Goal: Transaction & Acquisition: Download file/media

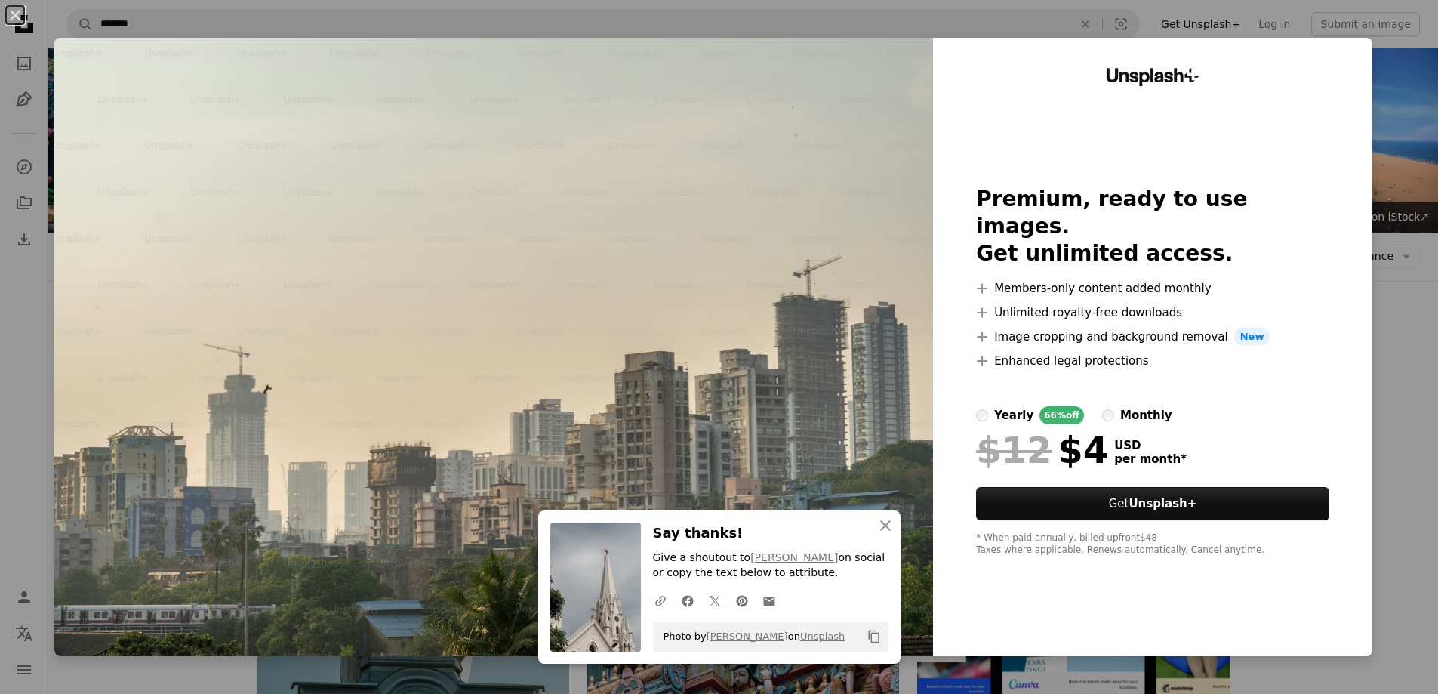
scroll to position [8358, 0]
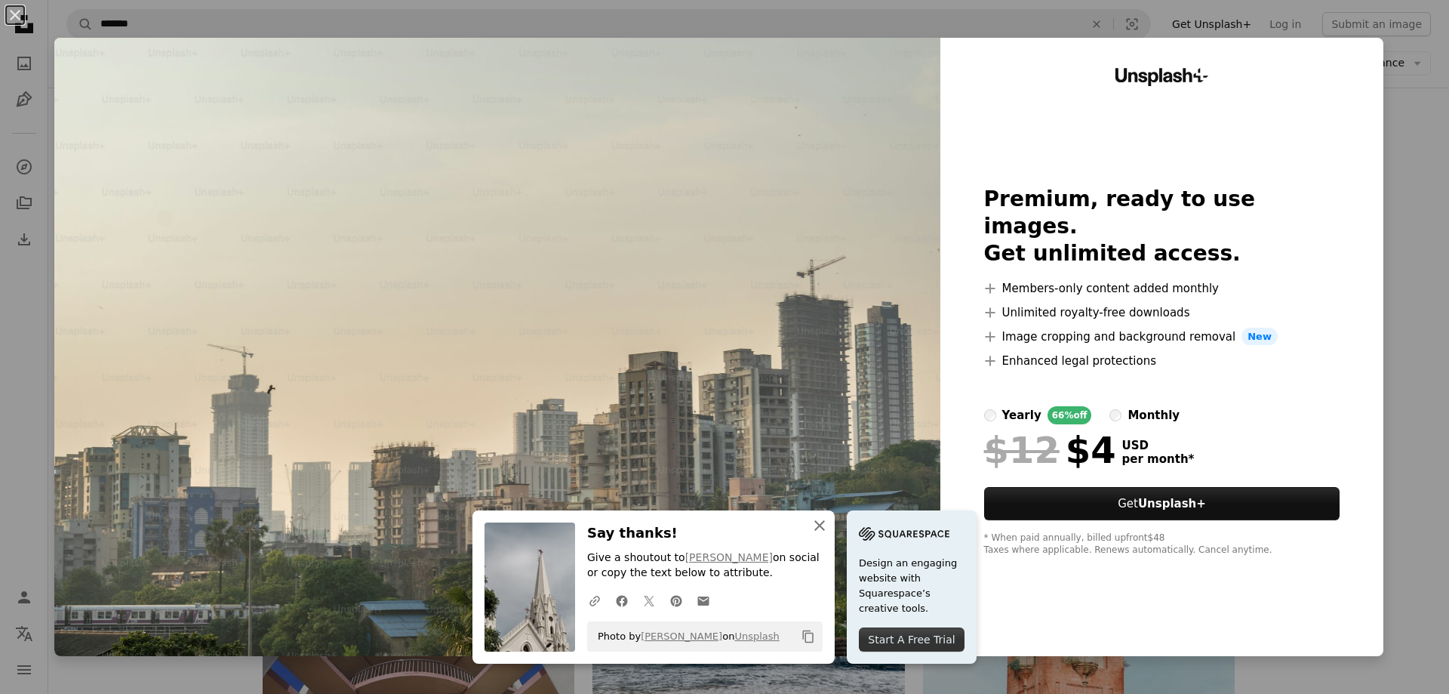
click at [811, 516] on icon "An X shape" at bounding box center [820, 525] width 18 height 18
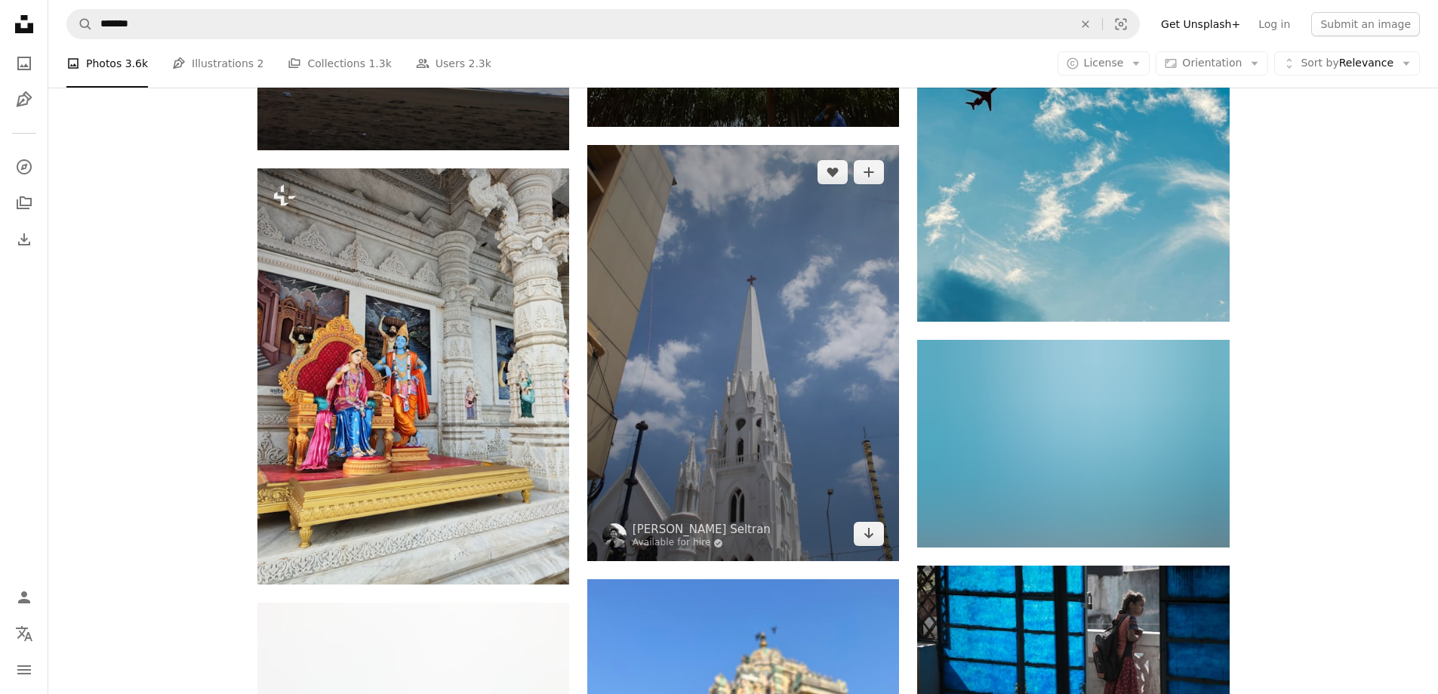
scroll to position [10396, 0]
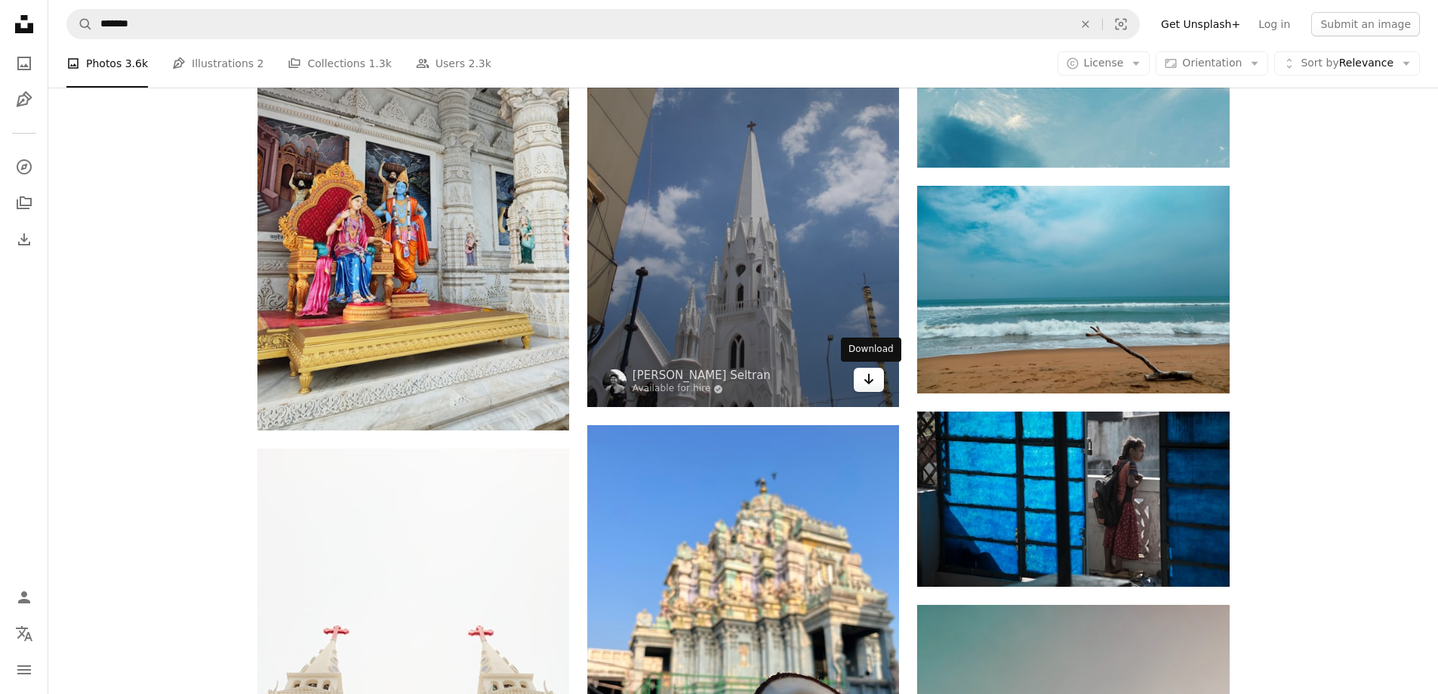
click at [863, 379] on icon "Arrow pointing down" at bounding box center [869, 379] width 12 height 18
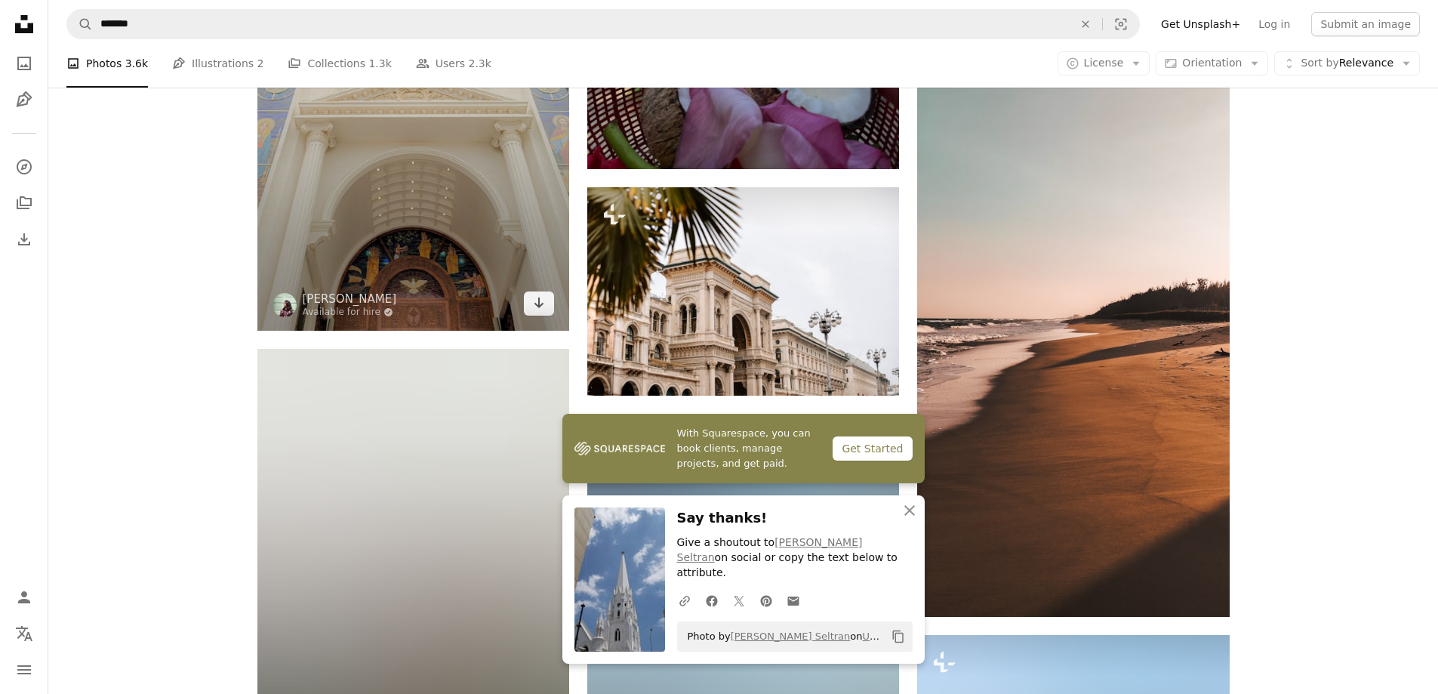
scroll to position [11075, 0]
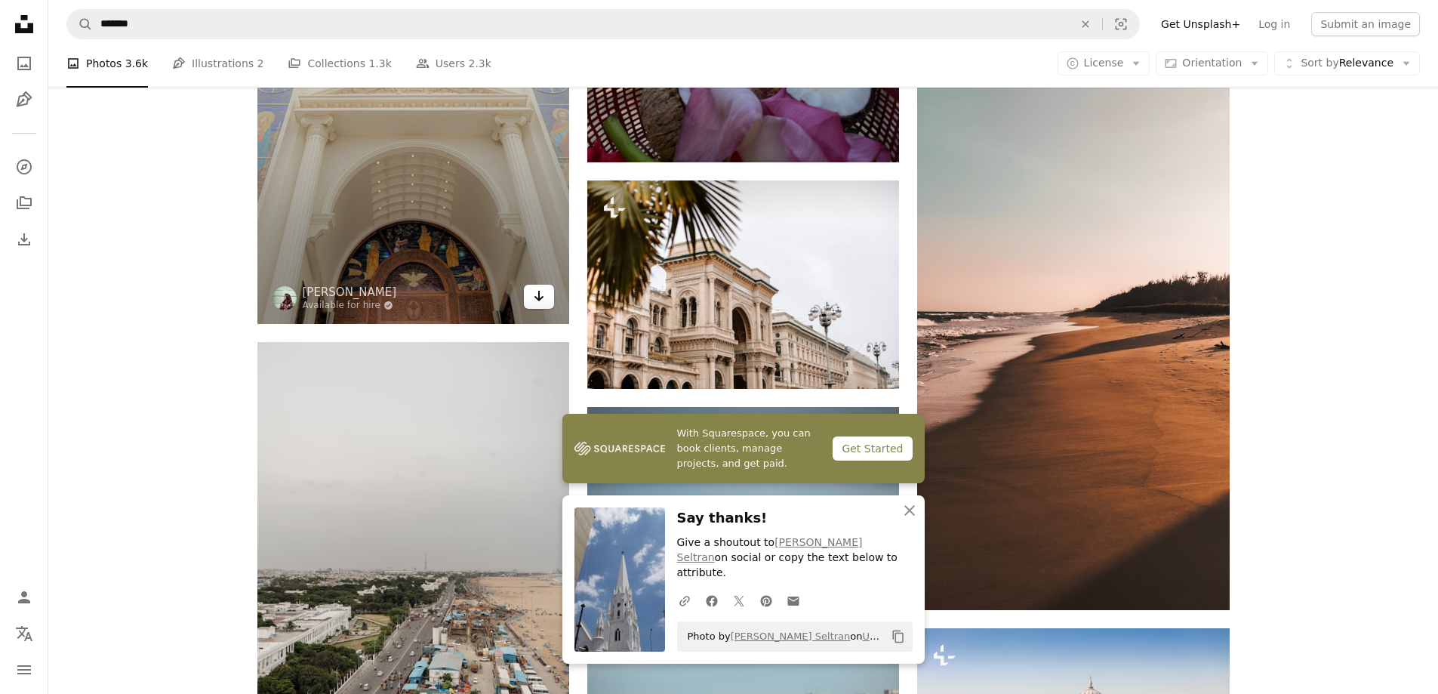
click at [543, 291] on icon "Arrow pointing down" at bounding box center [539, 296] width 12 height 18
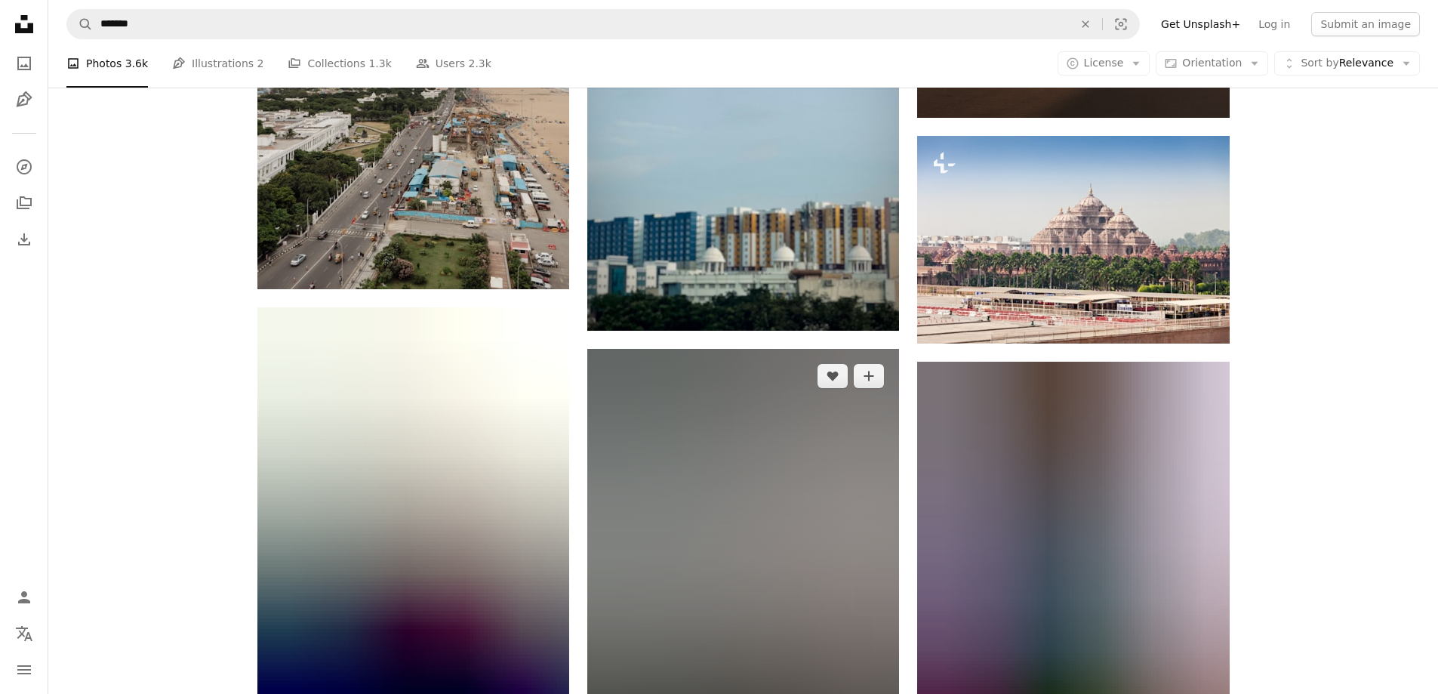
scroll to position [11679, 0]
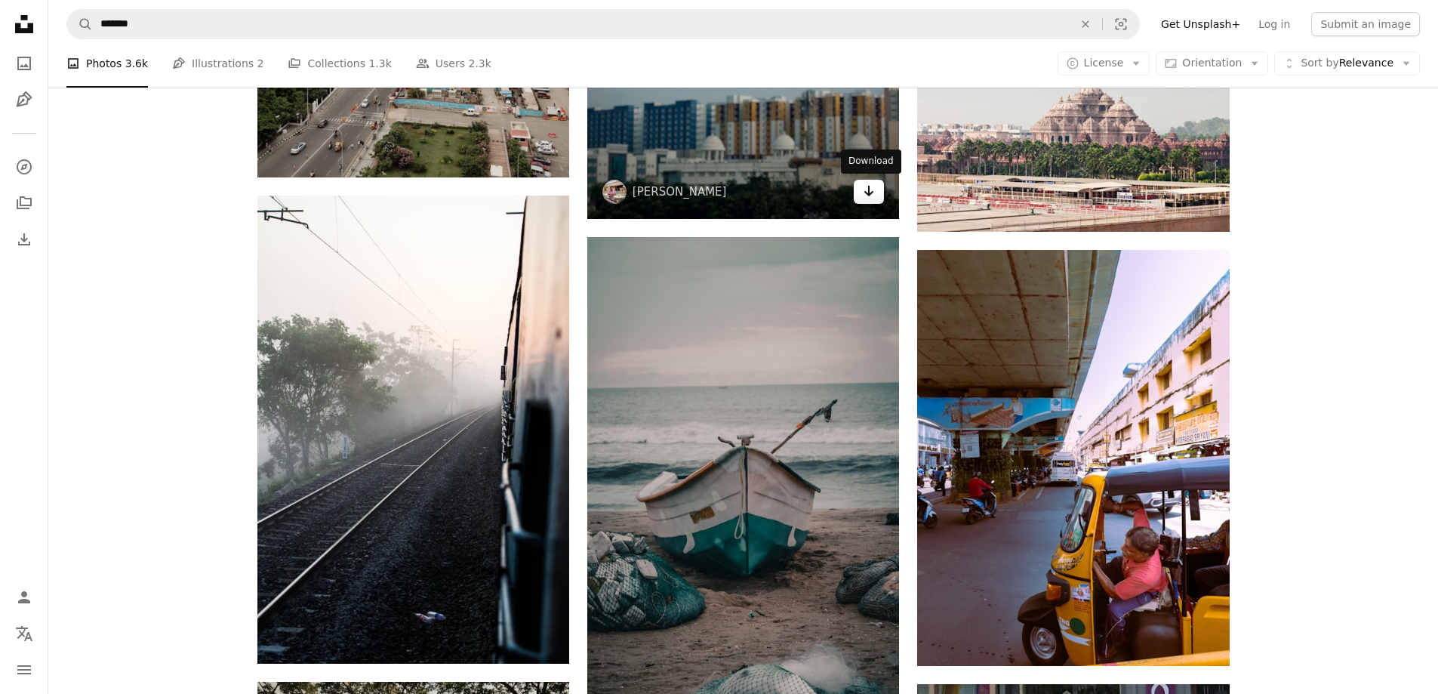
click at [873, 190] on icon "Arrow pointing down" at bounding box center [869, 191] width 12 height 18
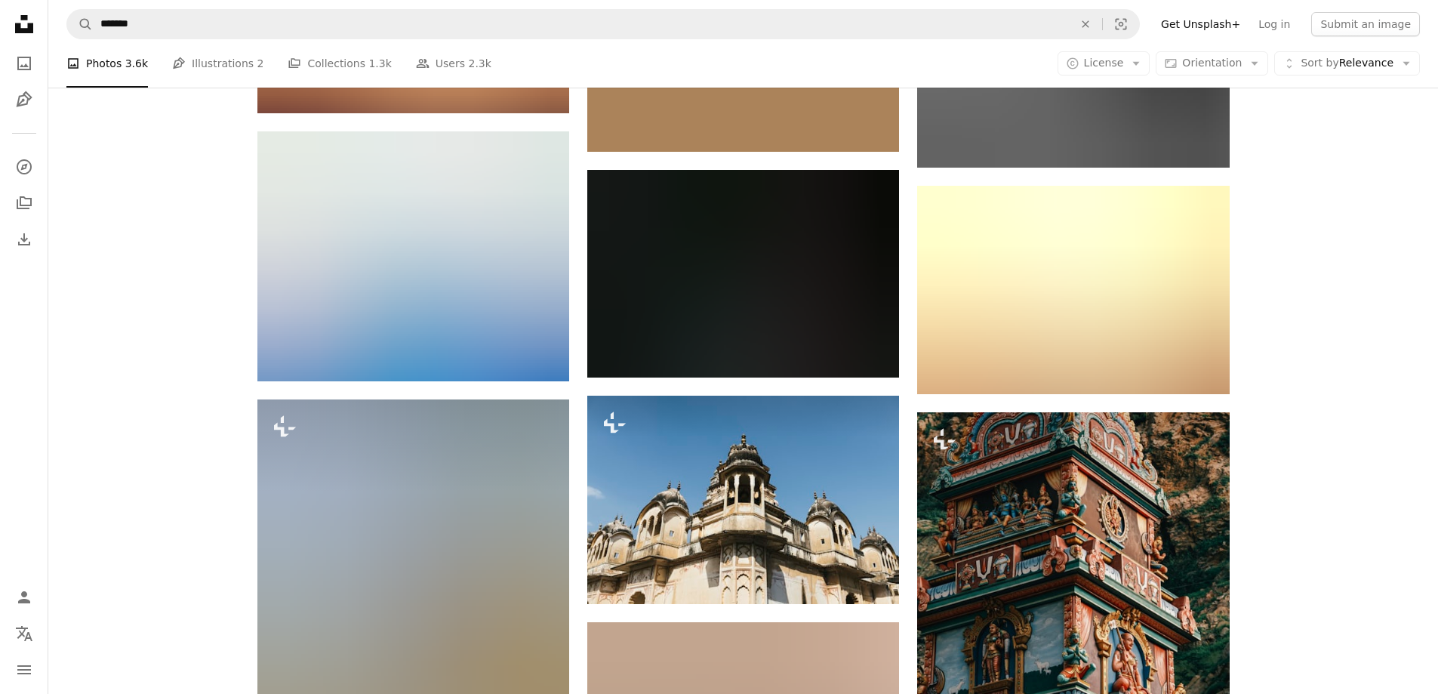
scroll to position [23077, 0]
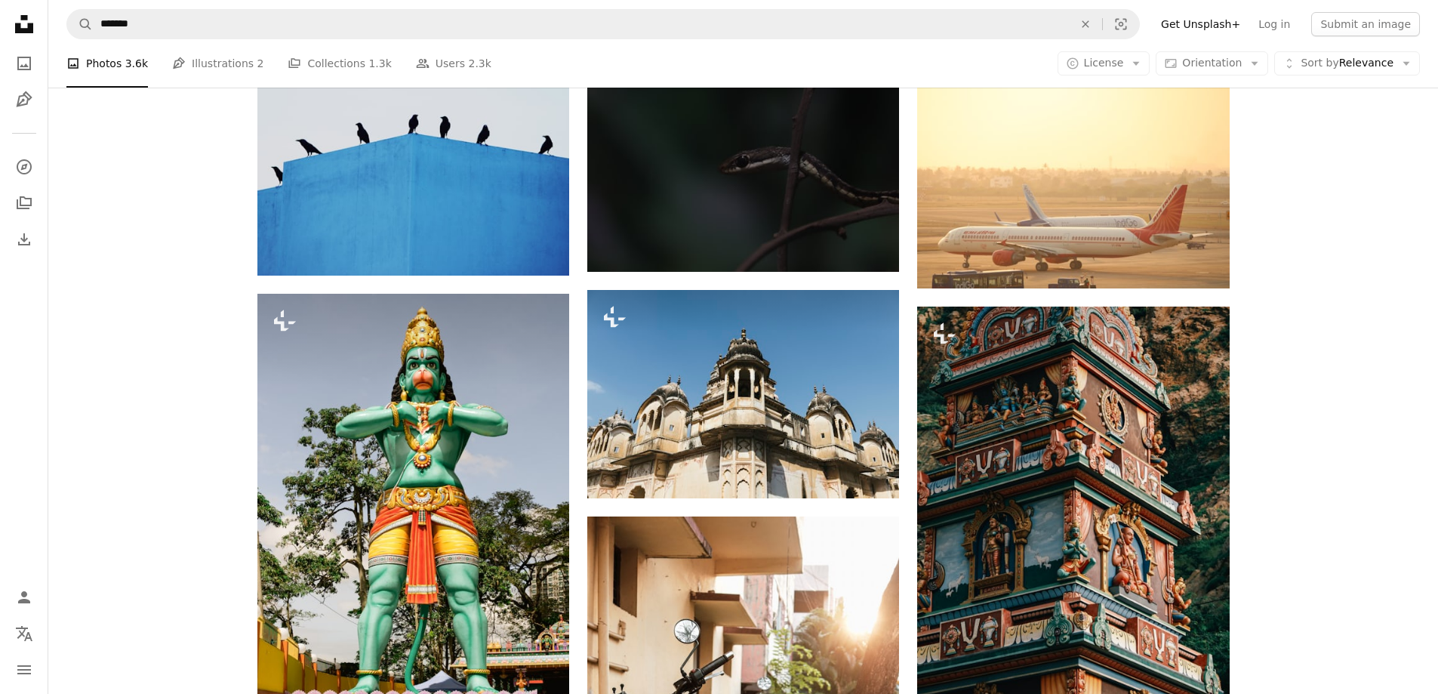
drag, startPoint x: 1007, startPoint y: 168, endPoint x: 1384, endPoint y: 288, distance: 395.1
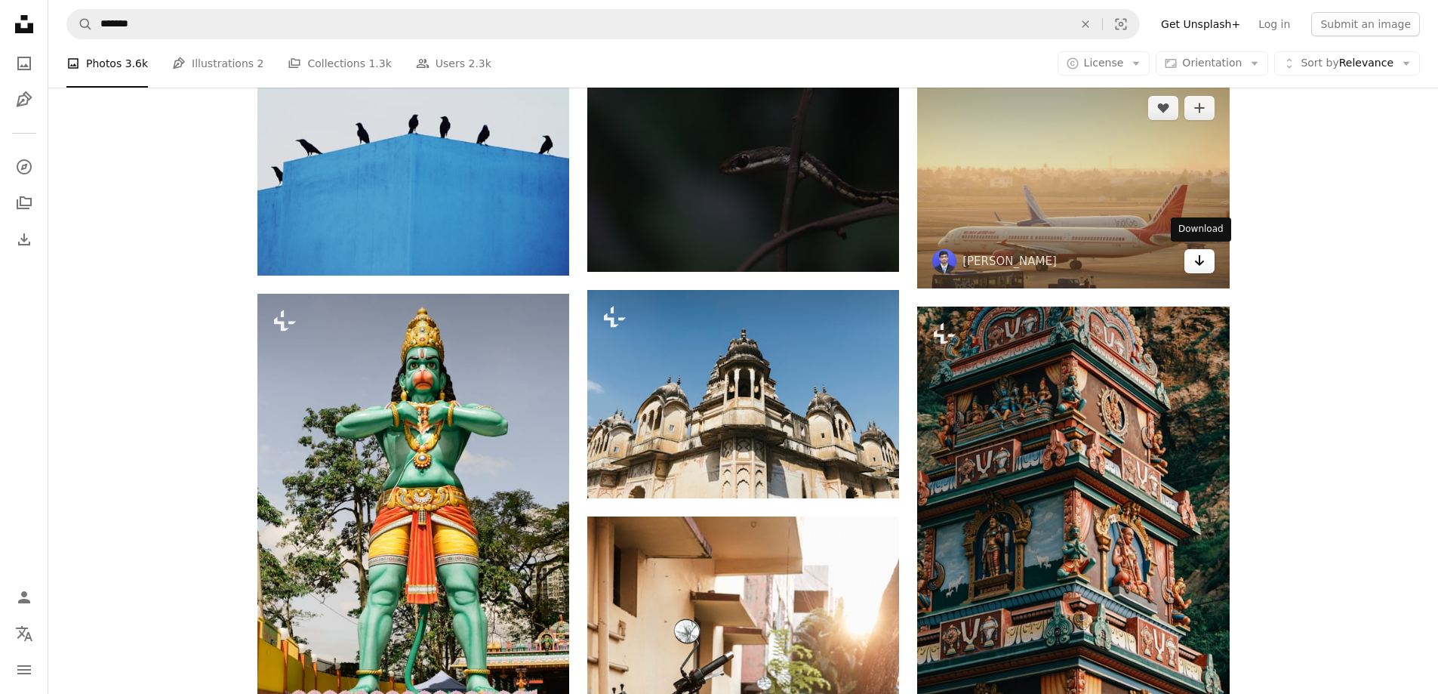
click at [1205, 261] on icon "Arrow pointing down" at bounding box center [1199, 260] width 12 height 18
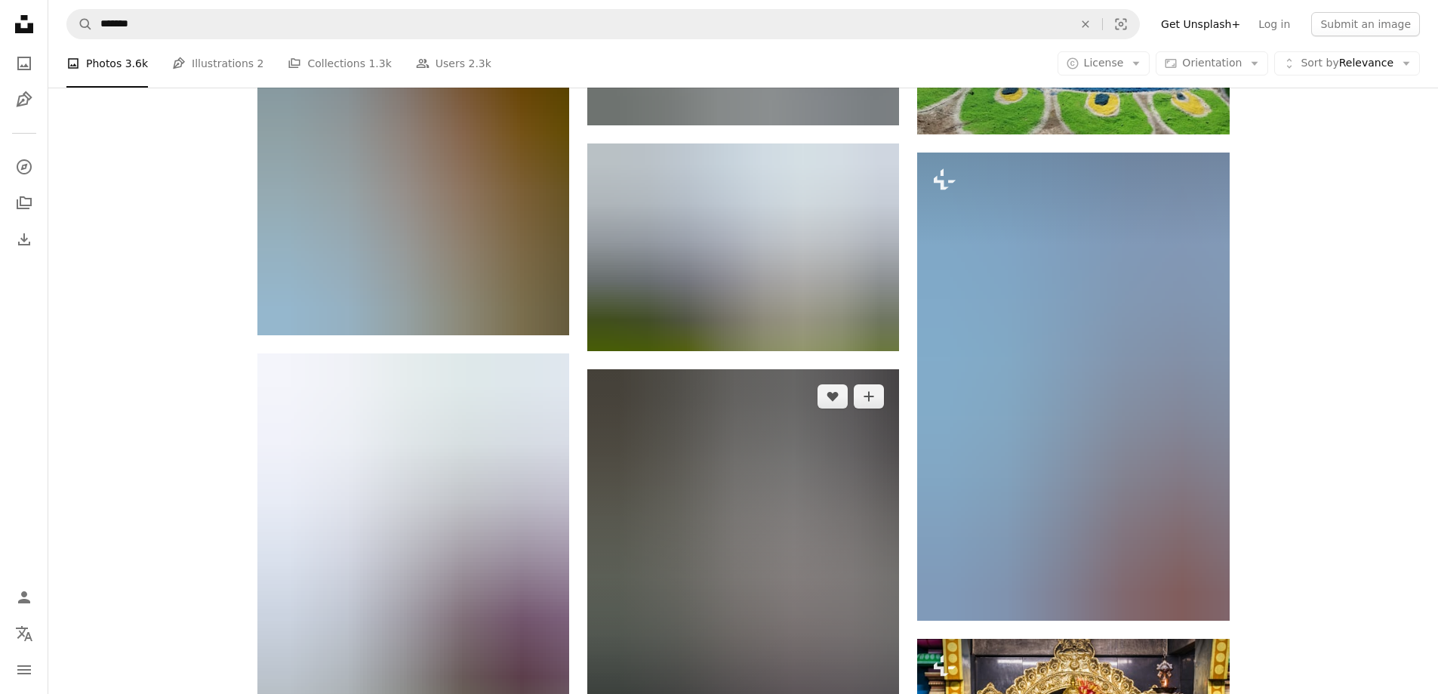
scroll to position [41645, 0]
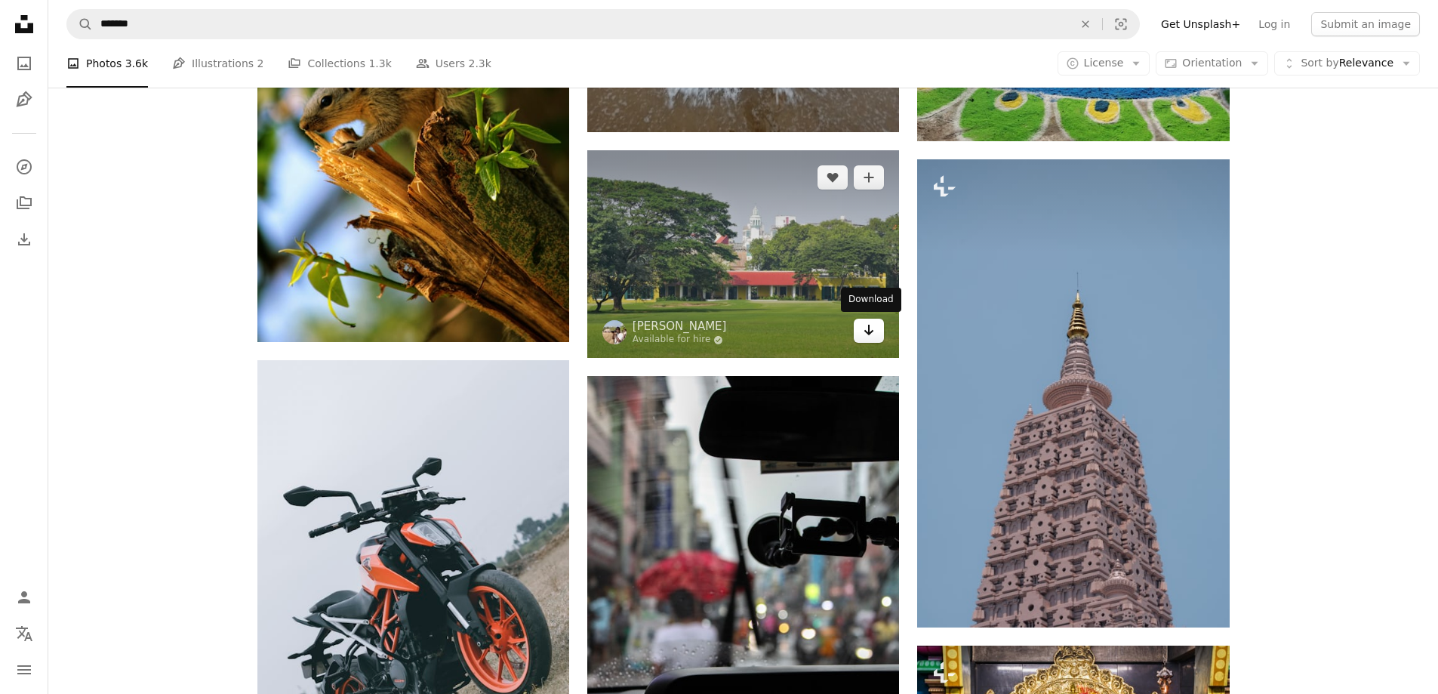
click at [872, 329] on icon "Arrow pointing down" at bounding box center [869, 330] width 12 height 18
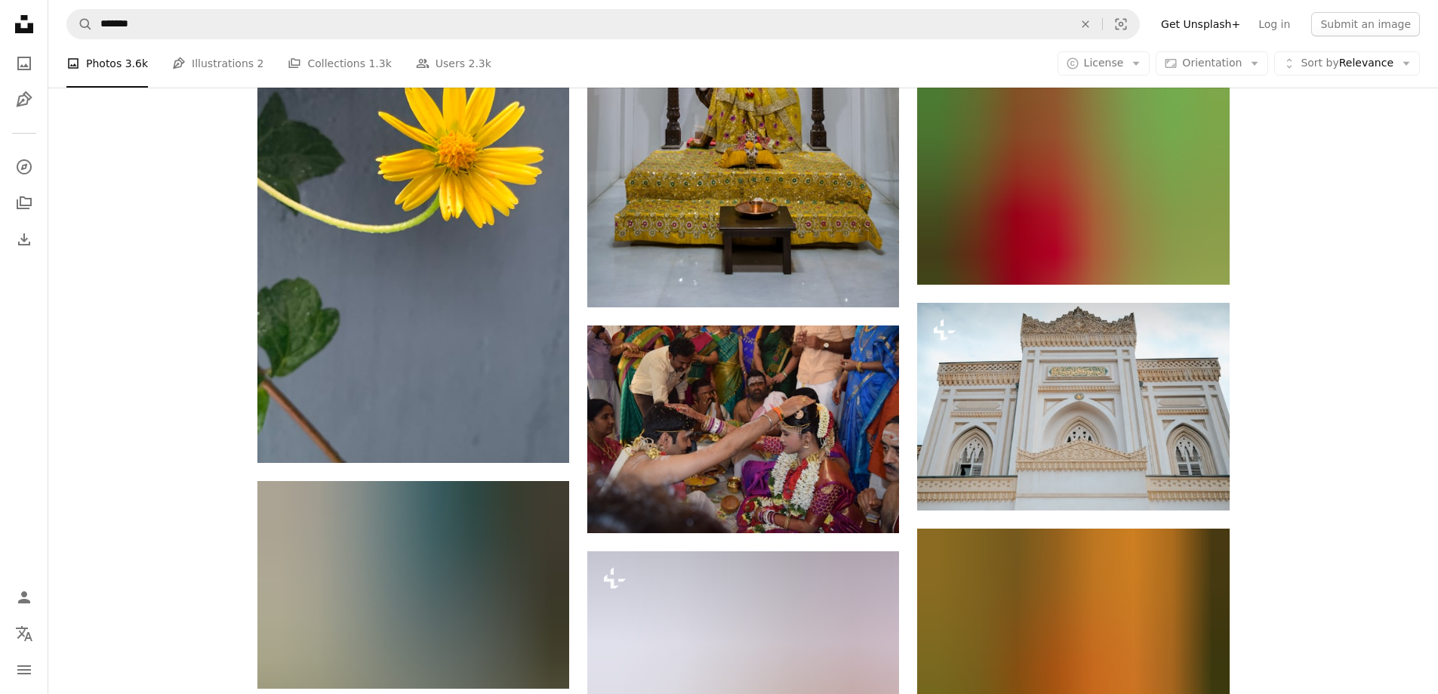
scroll to position [47608, 0]
